Goal: Information Seeking & Learning: Check status

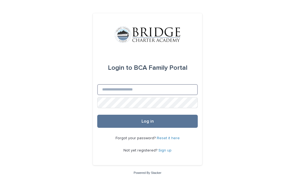
click at [177, 95] on input "Email" at bounding box center [147, 89] width 100 height 11
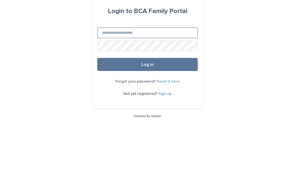
type input "**********"
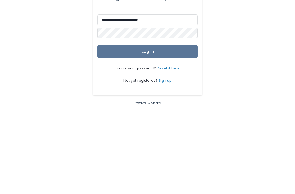
click at [161, 115] on button "Log in" at bounding box center [147, 121] width 100 height 13
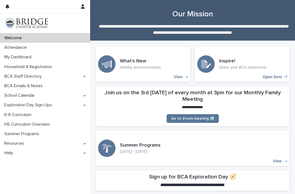
click at [13, 51] on div "Attendance" at bounding box center [45, 48] width 90 height 10
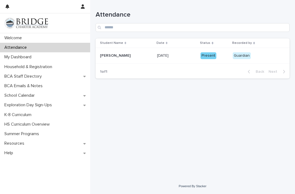
click at [205, 56] on div "Present" at bounding box center [208, 55] width 16 height 7
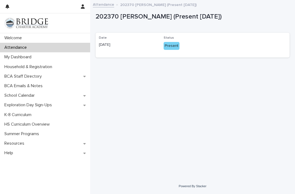
click at [175, 47] on div "Present" at bounding box center [172, 46] width 16 height 8
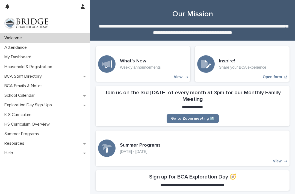
click at [74, 46] on div "Attendance" at bounding box center [45, 48] width 90 height 10
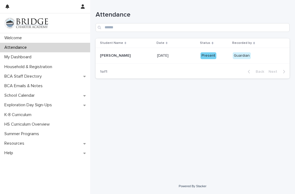
click at [15, 59] on p "My Dashboard" at bounding box center [19, 57] width 34 height 5
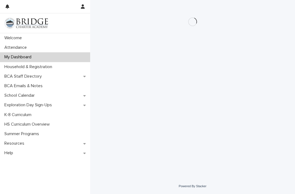
click at [274, 90] on div "Loading... Saving… Loading... Saving…" at bounding box center [192, 82] width 199 height 165
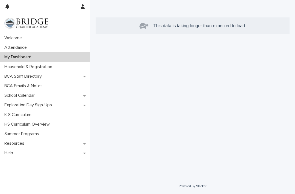
click at [11, 45] on p "Attendance" at bounding box center [16, 47] width 29 height 5
